Goal: Transaction & Acquisition: Purchase product/service

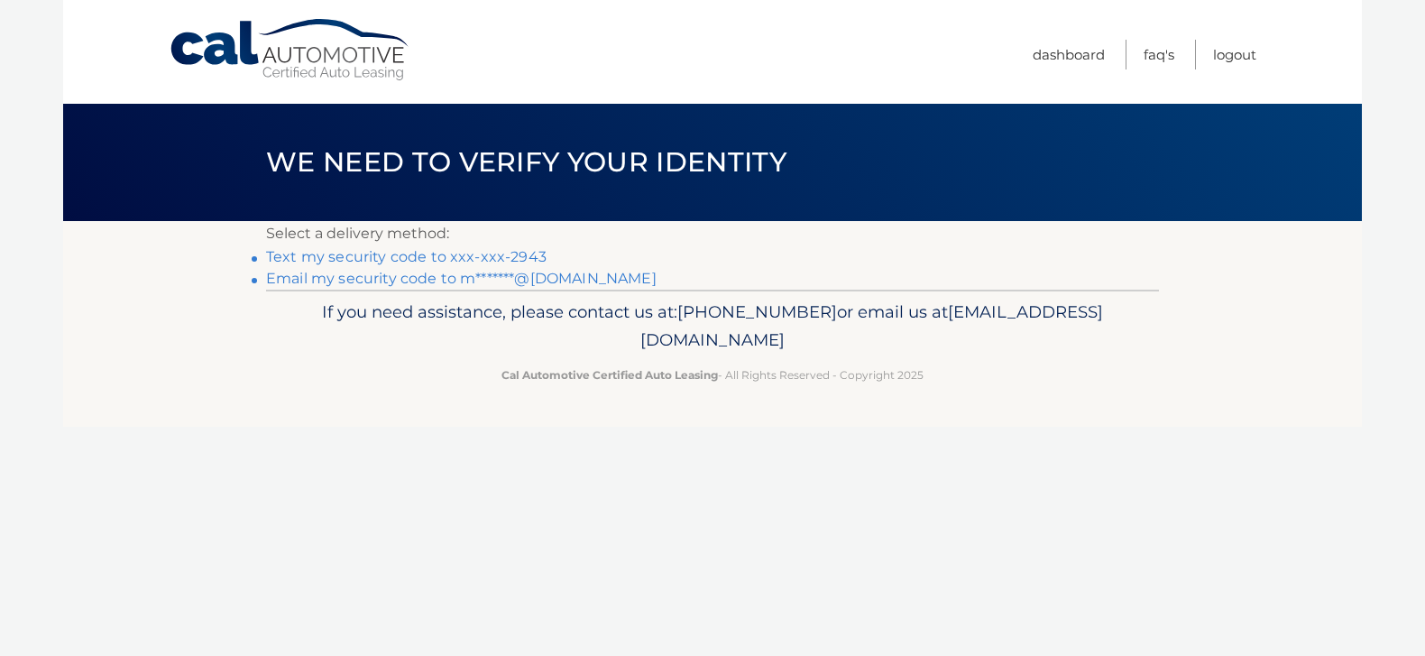
click at [419, 257] on link "Text my security code to xxx-xxx-2943" at bounding box center [406, 256] width 280 height 17
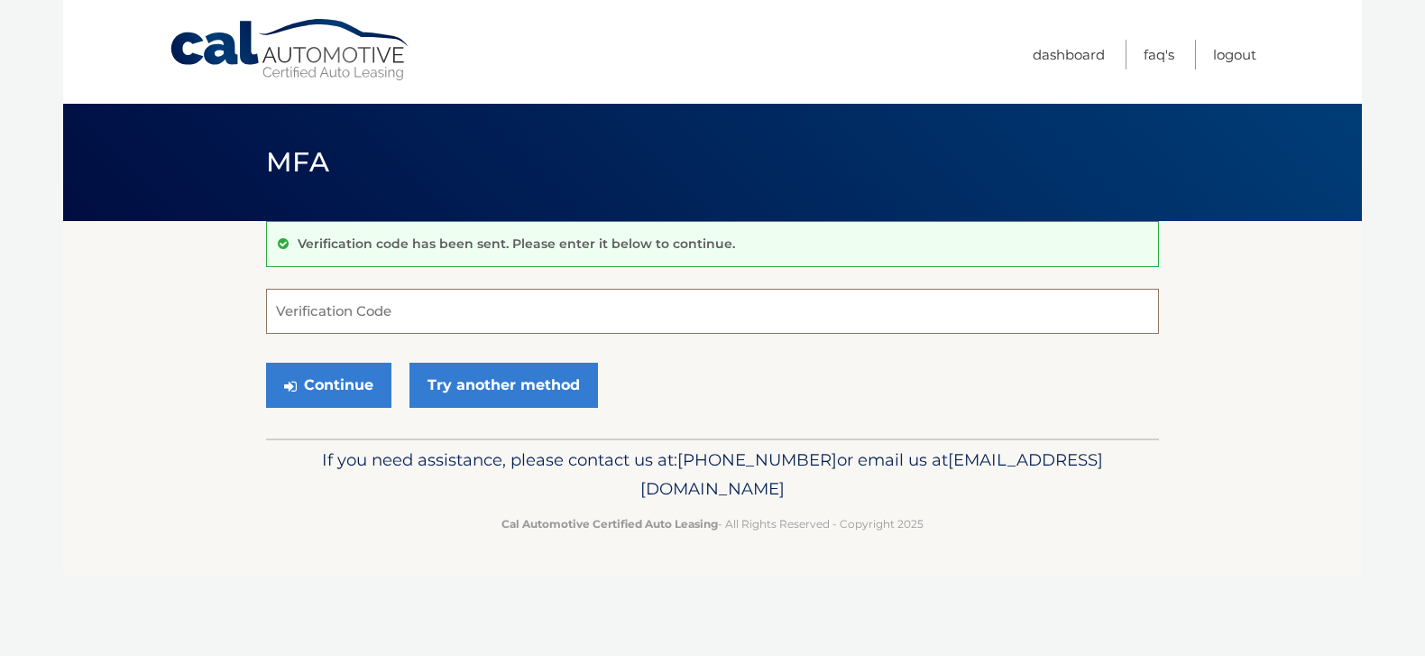
click at [410, 324] on input "Verification Code" at bounding box center [712, 311] width 893 height 45
type input "607996"
click at [342, 388] on button "Continue" at bounding box center [328, 385] width 125 height 45
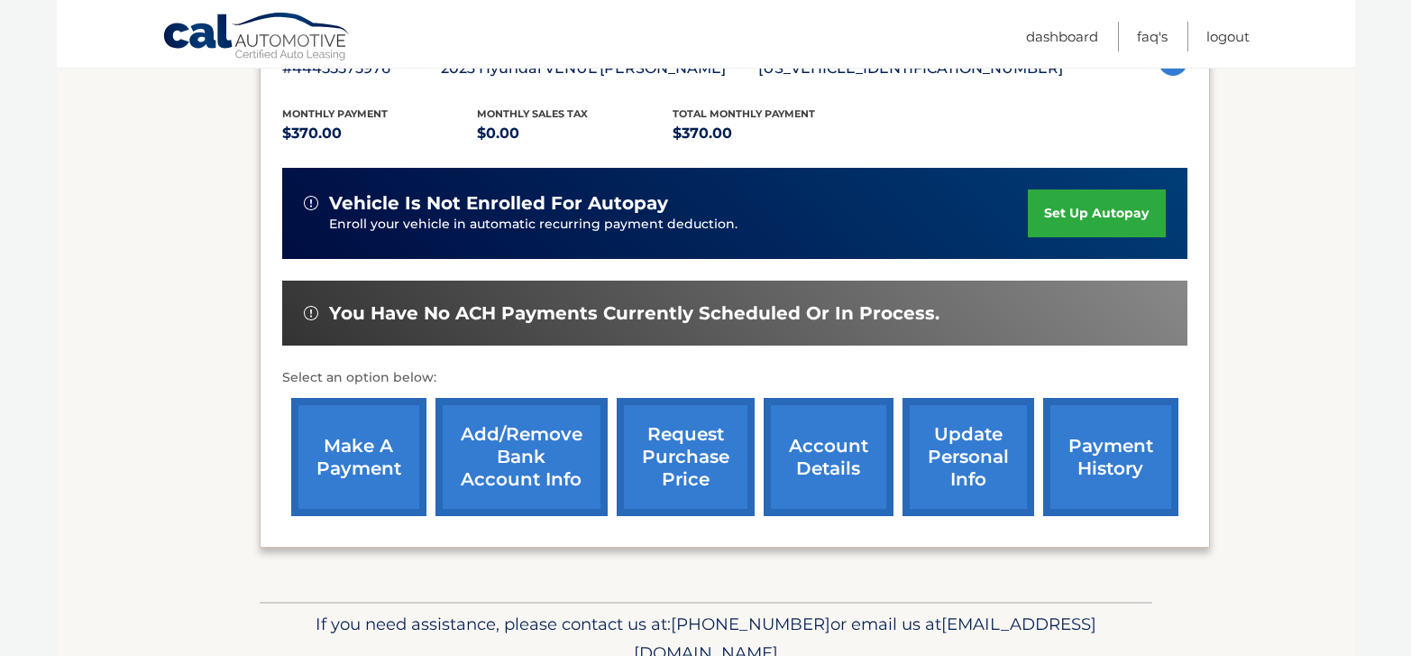
scroll to position [361, 0]
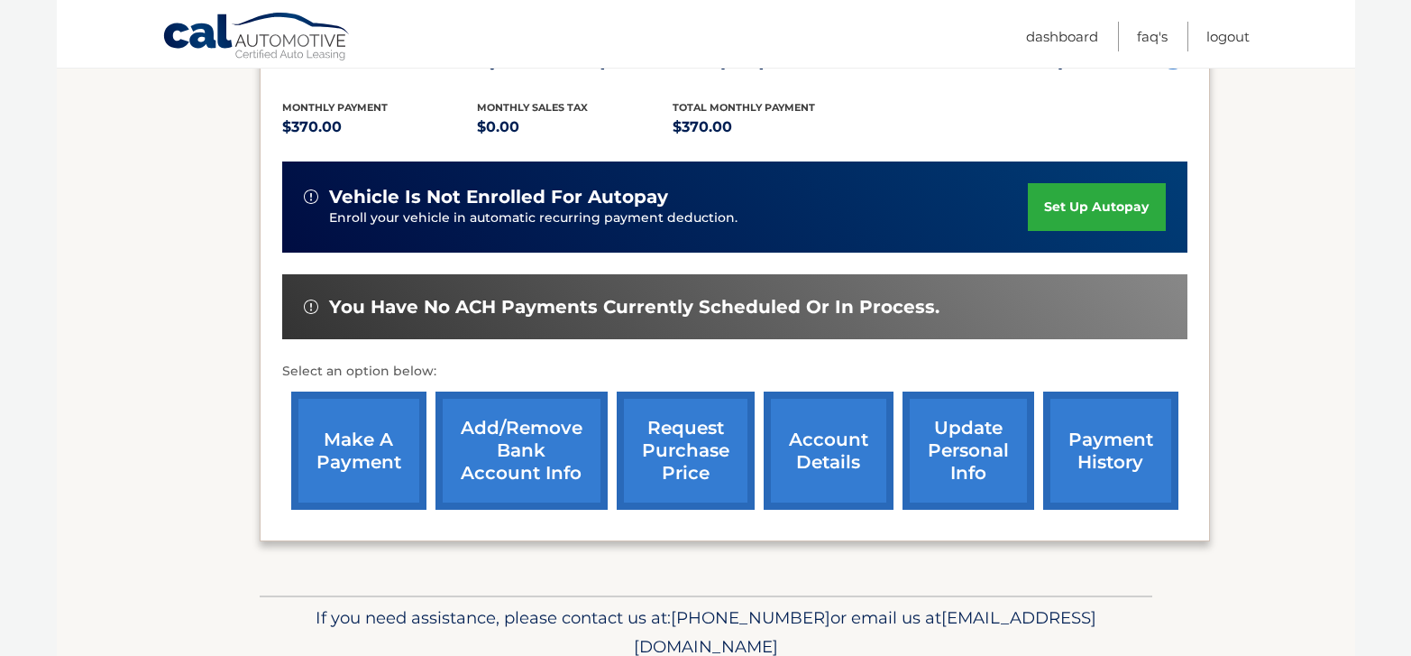
click at [403, 501] on link "make a payment" at bounding box center [358, 450] width 135 height 118
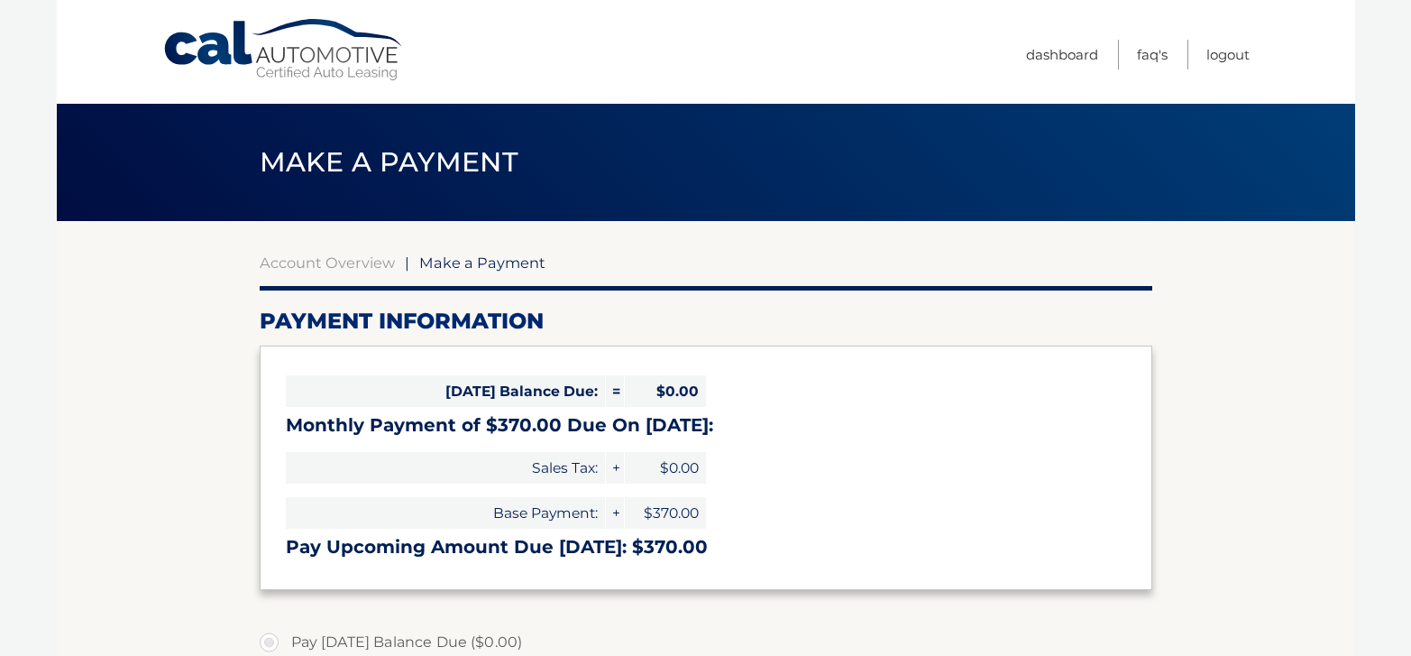
select select "YWQyZjdhYzYtMTlkNS00ZTIxLWEzYzMtZjYyMDY5MjJkODYx"
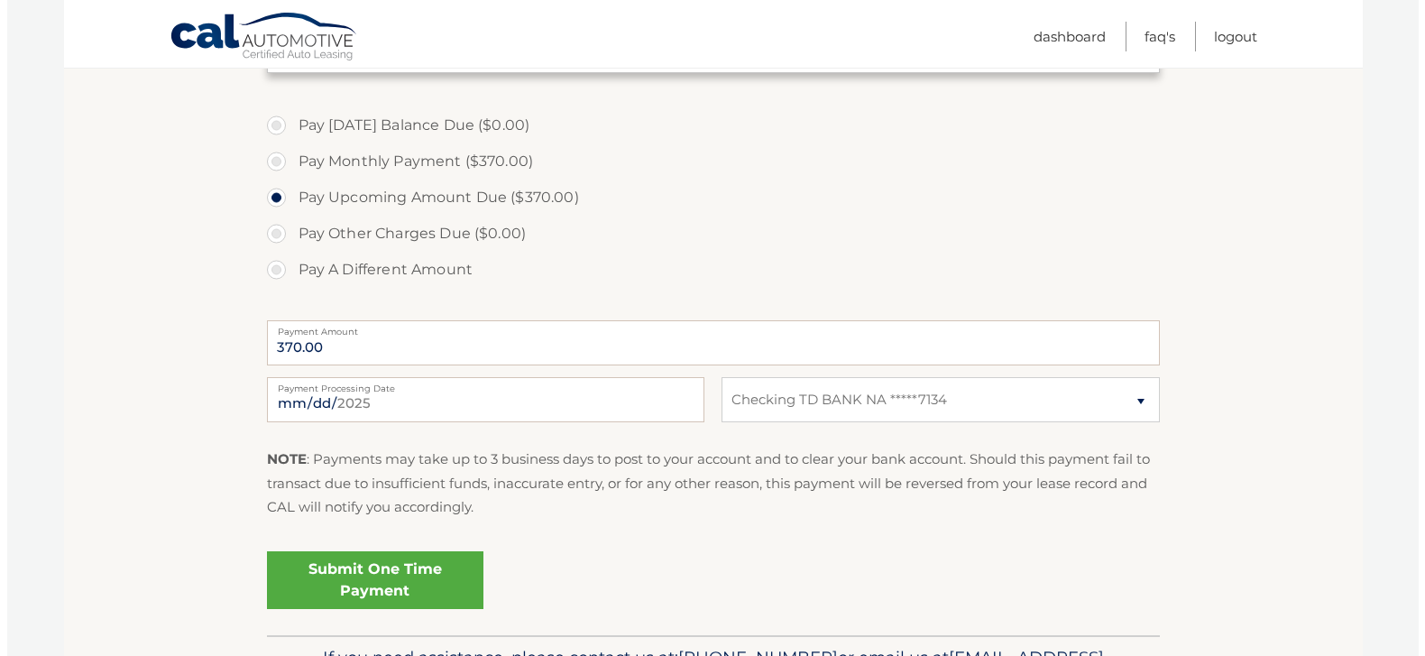
scroll to position [541, 0]
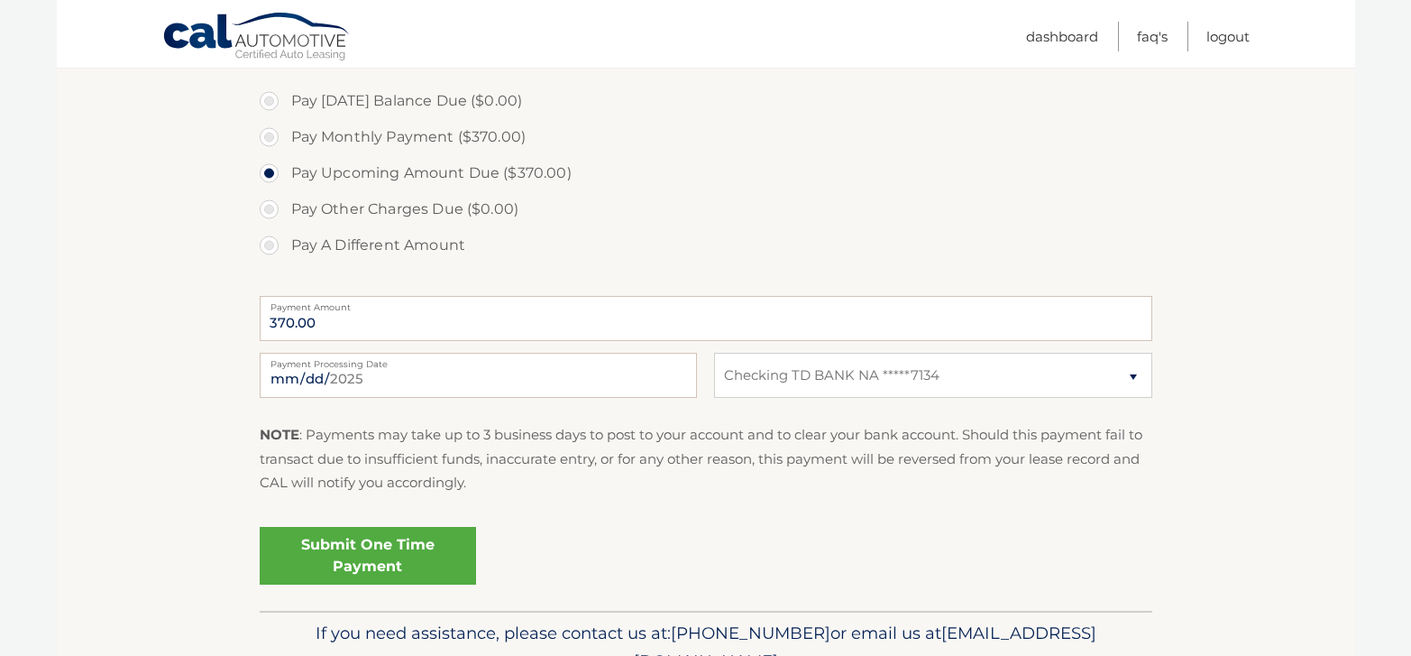
click at [340, 558] on link "Submit One Time Payment" at bounding box center [368, 556] width 216 height 58
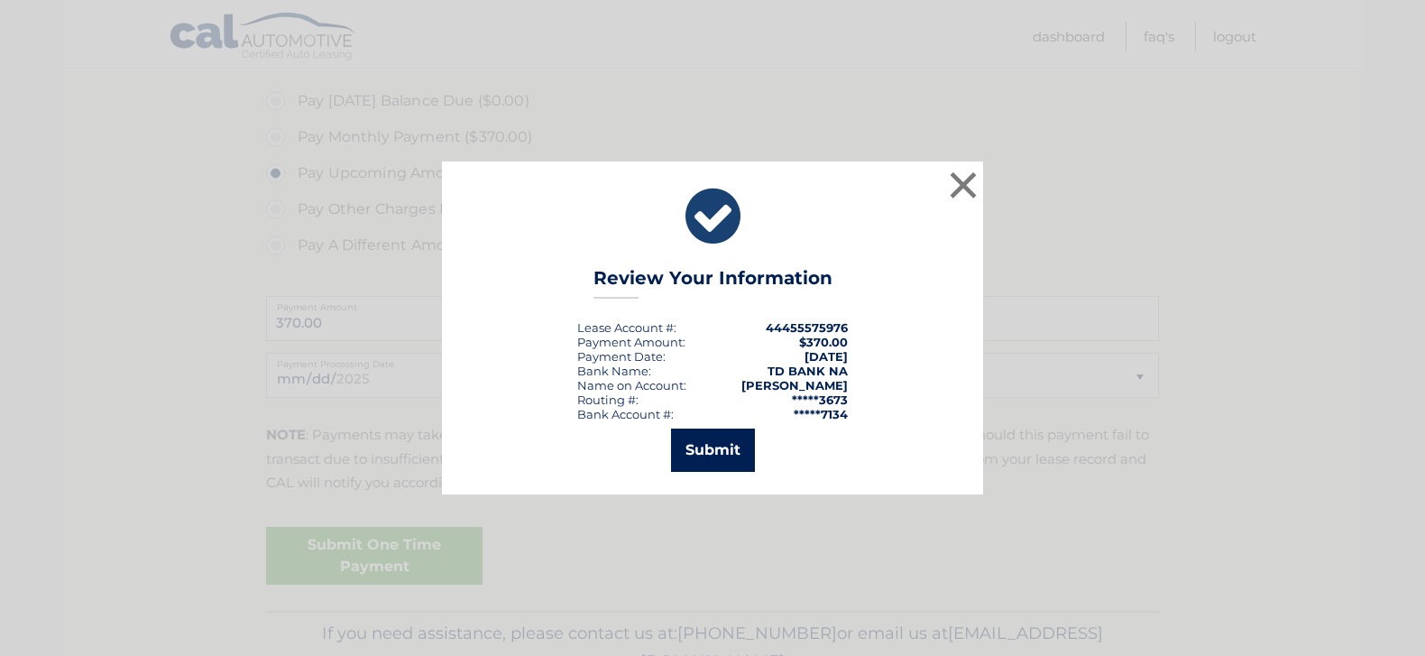
click at [725, 464] on button "Submit" at bounding box center [713, 449] width 84 height 43
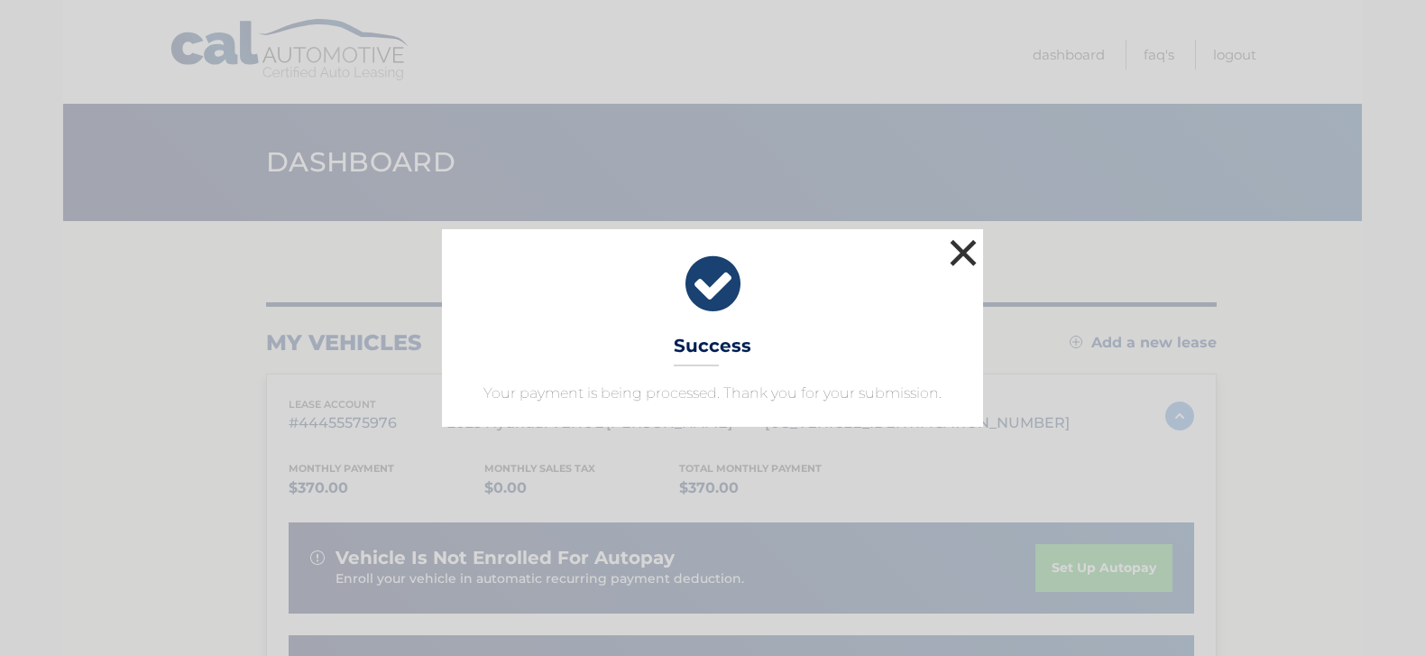
click at [969, 250] on button "×" at bounding box center [963, 252] width 36 height 36
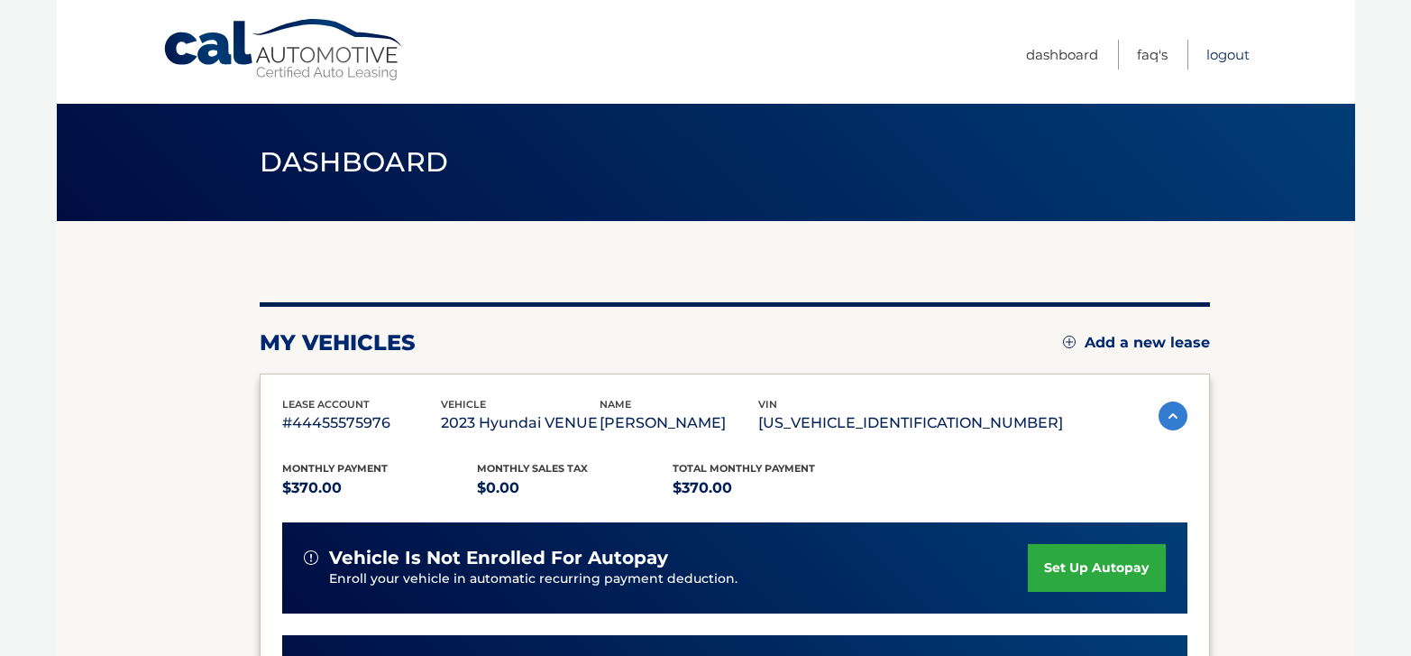
click at [1248, 53] on link "Logout" at bounding box center [1228, 55] width 43 height 30
